Goal: Task Accomplishment & Management: Manage account settings

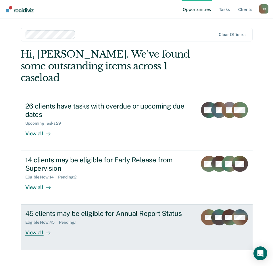
click at [118, 218] on div "Eligible Now : 45 Pending : 1" at bounding box center [109, 221] width 168 height 7
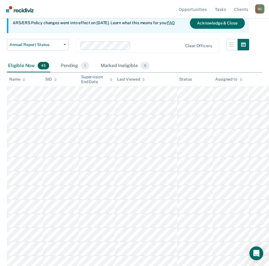
scroll to position [54, 0]
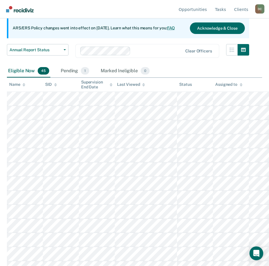
click at [22, 84] on div "Name" at bounding box center [17, 84] width 16 height 5
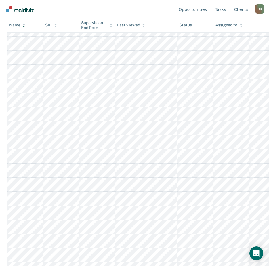
scroll to position [165, 0]
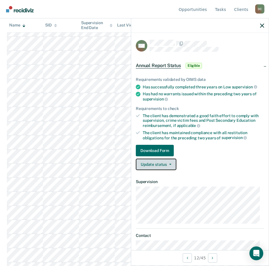
click at [165, 165] on button "Update status" at bounding box center [156, 165] width 41 height 12
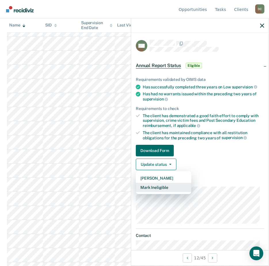
click at [162, 186] on button "Mark Ineligible" at bounding box center [164, 187] width 56 height 9
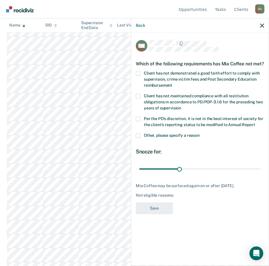
click at [139, 76] on span at bounding box center [138, 73] width 5 height 5
click at [172, 83] on input "Client has not demonstrated a good faith effort to comply with supervision, cri…" at bounding box center [172, 83] width 0 height 0
click at [138, 138] on span at bounding box center [138, 135] width 5 height 5
click at [200, 133] on input "Other, please specify a reason" at bounding box center [200, 133] width 0 height 0
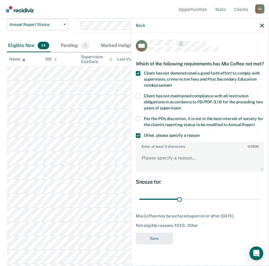
scroll to position [0, 0]
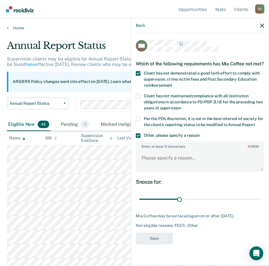
click at [143, 149] on label "Enter at least 3 characters 0 / 1600" at bounding box center [199, 145] width 127 height 6
click at [143, 153] on textarea "Enter at least 3 characters 0 / 1600" at bounding box center [199, 160] width 127 height 21
click at [208, 162] on textarea "Client has tested positive for" at bounding box center [199, 160] width 127 height 21
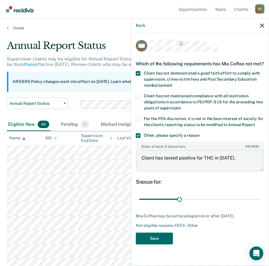
click at [149, 171] on textarea "Client has tested positive for THC in [DATE]." at bounding box center [199, 160] width 127 height 21
click at [144, 171] on textarea "Client has tested positive for THC in [DATE]." at bounding box center [199, 160] width 127 height 21
click at [140, 171] on textarea "Client has tested positive for THC in [DATE]." at bounding box center [199, 160] width 127 height 21
click at [252, 164] on textarea "Client has tested positive for THC in [DATE]." at bounding box center [199, 160] width 127 height 21
click at [164, 161] on textarea "Client has tested positive for THC in [DATE]. Client tested positive for" at bounding box center [199, 160] width 127 height 21
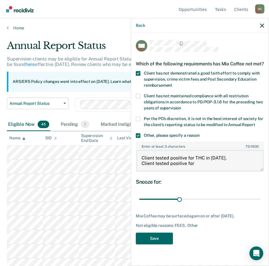
click at [197, 171] on textarea "Client tested positive for THC in [DATE]. Client tested positive for" at bounding box center [199, 160] width 127 height 21
type textarea "Client tested positive for THC in [DATE]. Client tested positive for THC in [DA…"
click at [140, 121] on span at bounding box center [138, 119] width 5 height 5
click at [255, 123] on input "Per the PO’s discretion, it is not in the best interest of society for the clie…" at bounding box center [255, 123] width 0 height 0
drag, startPoint x: 152, startPoint y: 203, endPoint x: 161, endPoint y: 205, distance: 9.1
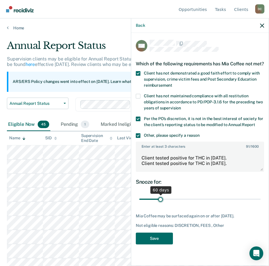
type input "60"
click at [161, 204] on input "range" at bounding box center [199, 199] width 121 height 10
click at [161, 242] on button "Save" at bounding box center [154, 239] width 37 height 12
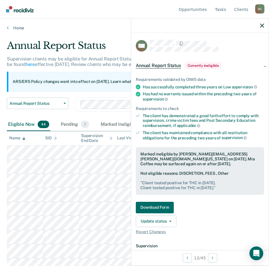
click at [262, 28] on div at bounding box center [200, 25] width 138 height 14
click at [262, 24] on icon "button" at bounding box center [262, 26] width 4 height 4
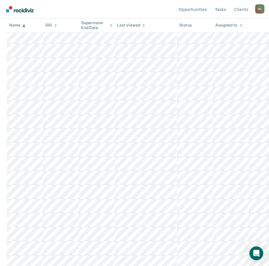
scroll to position [500, 0]
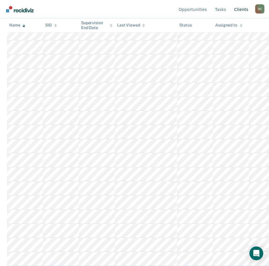
click at [242, 9] on link "Client s" at bounding box center [241, 9] width 16 height 18
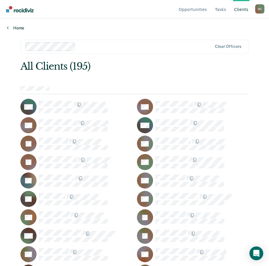
click at [9, 26] on link "Home" at bounding box center [134, 27] width 255 height 5
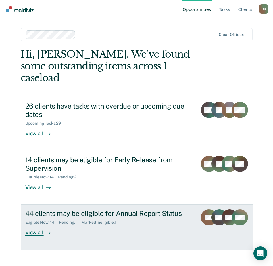
click at [68, 220] on div "Pending : 1" at bounding box center [70, 222] width 22 height 5
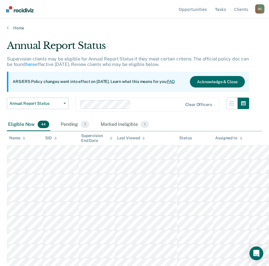
click at [18, 139] on div "Name" at bounding box center [17, 138] width 16 height 5
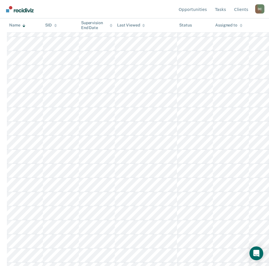
scroll to position [500, 0]
